Goal: Task Accomplishment & Management: Manage account settings

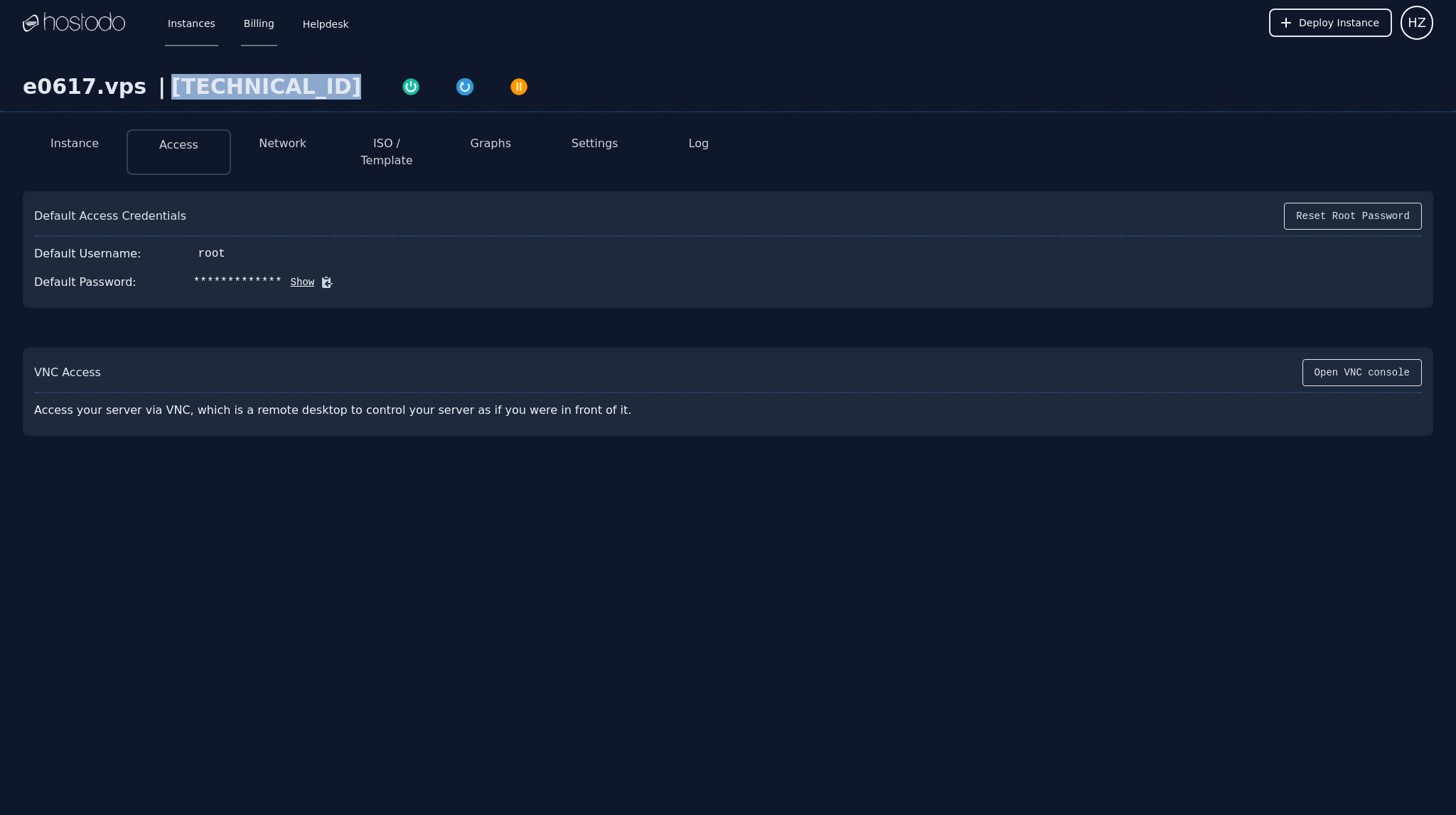
click at [252, 23] on link "Billing" at bounding box center [259, 23] width 37 height 47
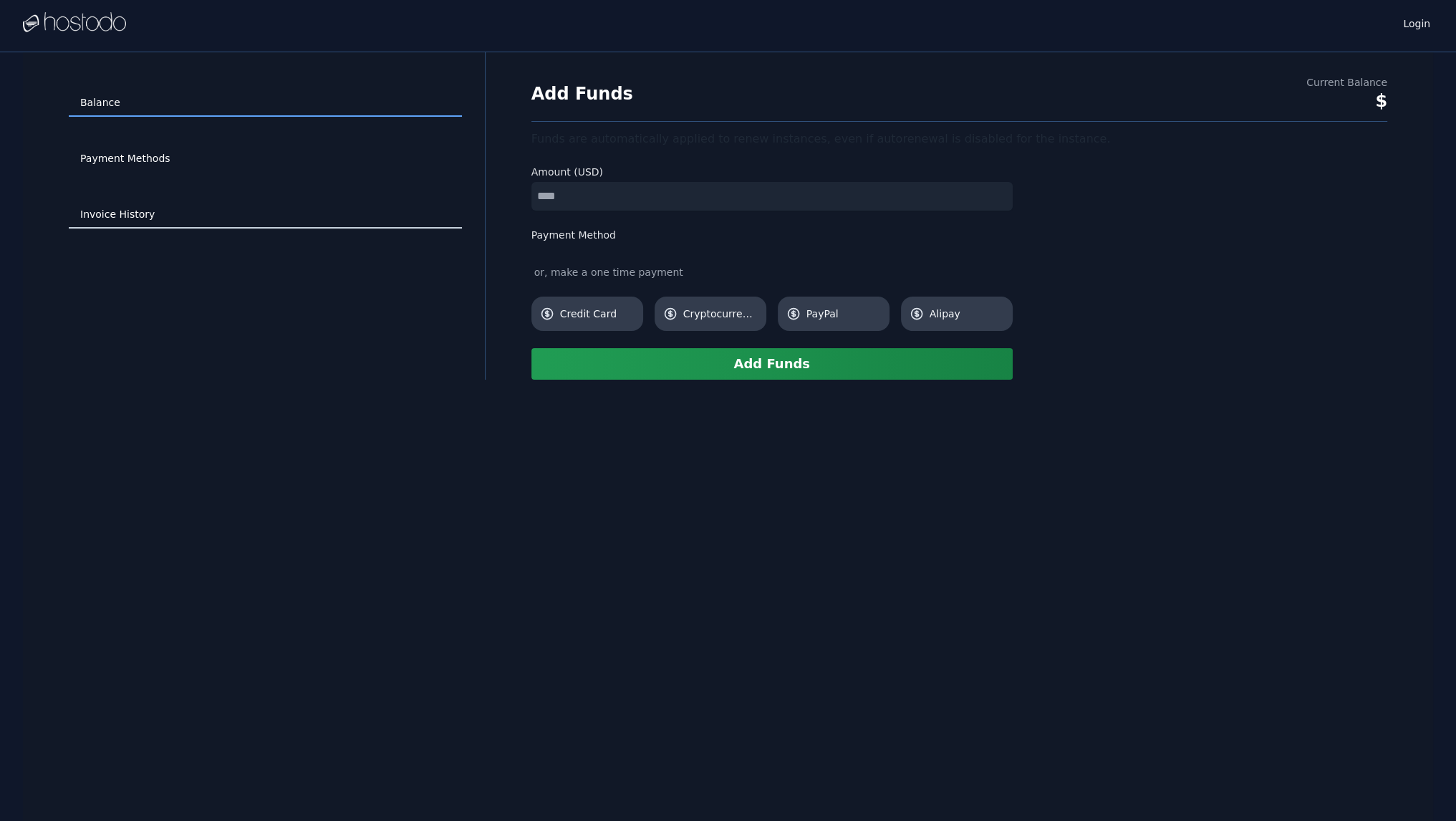
click at [161, 215] on link "Invoice History" at bounding box center [265, 214] width 394 height 27
